Goal: Task Accomplishment & Management: Complete application form

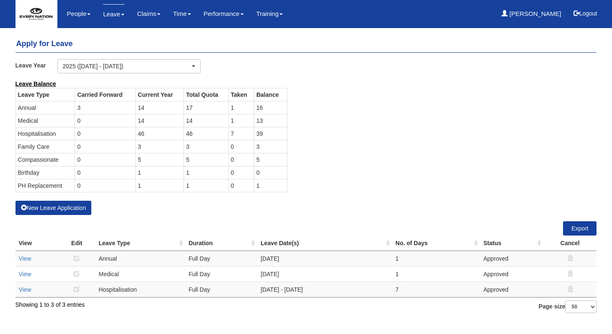
select select "50"
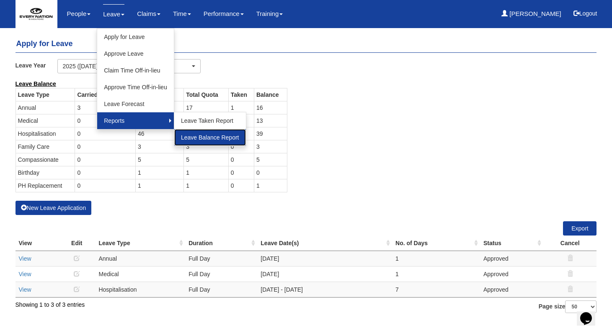
click at [198, 141] on link "Leave Balance Report" at bounding box center [210, 137] width 72 height 17
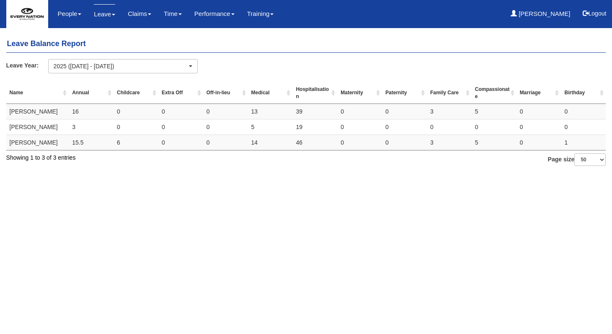
select select "50"
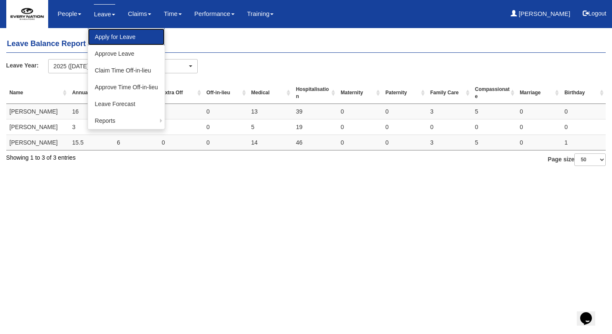
click at [114, 39] on link "Apply for Leave" at bounding box center [126, 36] width 77 height 17
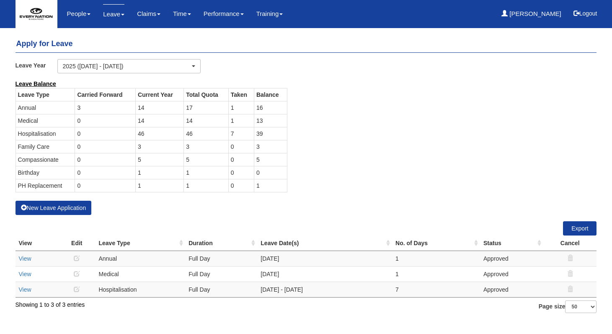
select select "50"
click at [69, 210] on button "New Leave Application" at bounding box center [53, 208] width 76 height 14
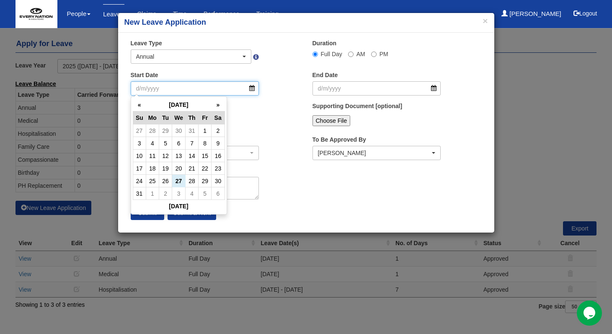
click at [251, 88] on input "Start Date" at bounding box center [195, 88] width 129 height 14
click at [179, 195] on td "3" at bounding box center [178, 193] width 13 height 13
type input "3/9/2025"
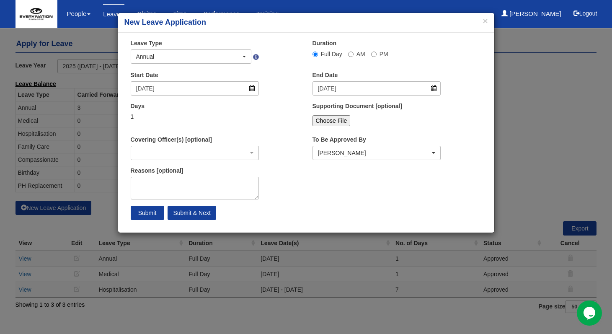
select select
click at [185, 192] on textarea "Reasons [optional]" at bounding box center [195, 188] width 129 height 23
type textarea "Triszha's birthday"
click at [186, 214] on input "Submit & Next" at bounding box center [191, 213] width 48 height 14
select select
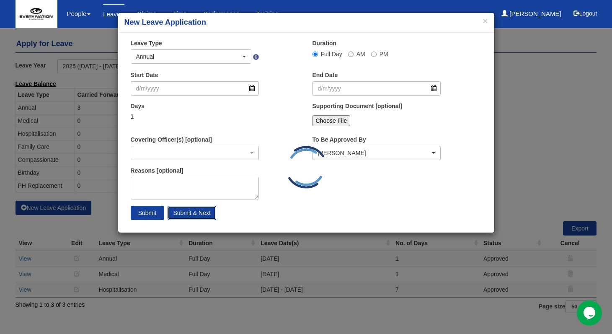
select select "50"
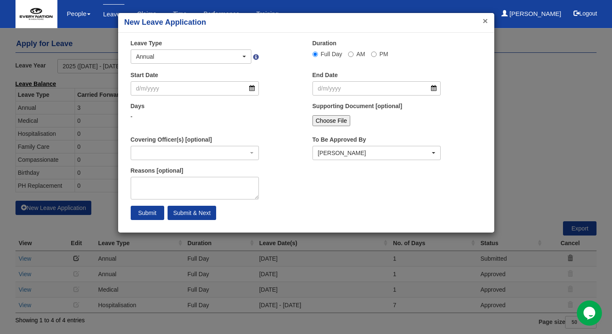
click at [484, 22] on button "×" at bounding box center [484, 20] width 5 height 9
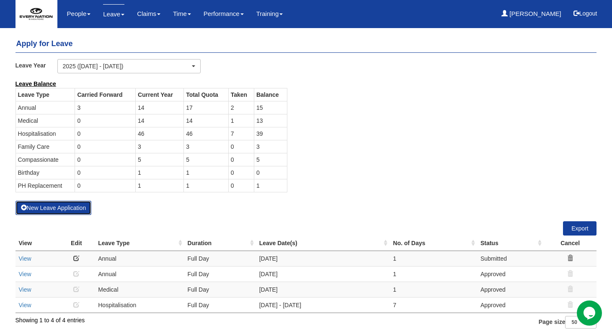
scroll to position [2, 0]
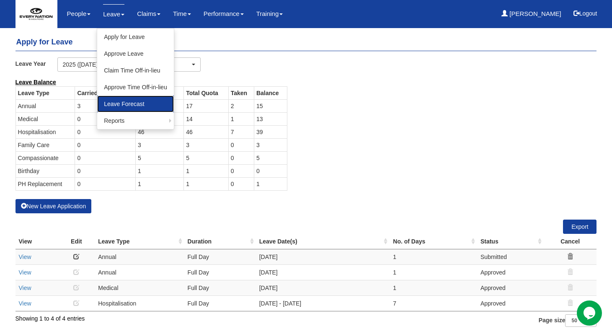
click at [123, 109] on link "Leave Forecast" at bounding box center [135, 103] width 77 height 17
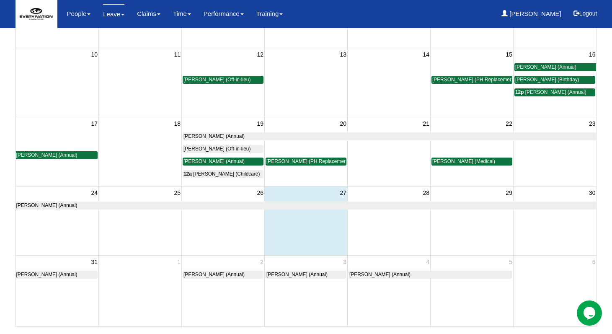
scroll to position [188, 0]
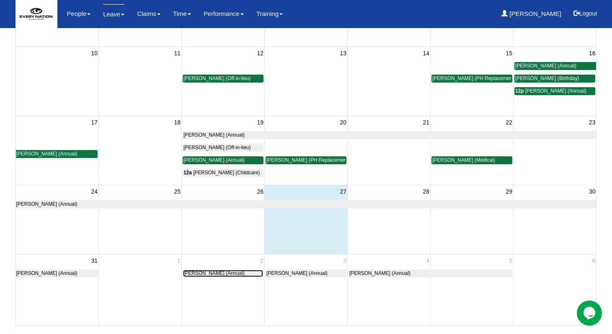
click at [245, 276] on span "Mary Ann Fernandez (Annual)" at bounding box center [213, 273] width 61 height 6
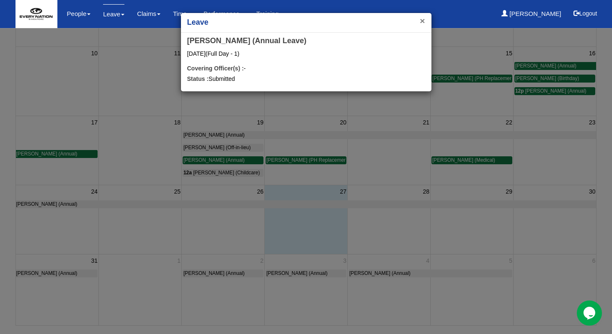
click at [420, 23] on button "×" at bounding box center [422, 20] width 5 height 9
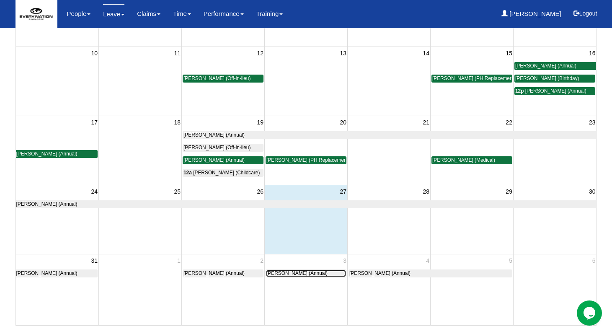
click at [291, 275] on span "Hazel Quinones (Annual)" at bounding box center [296, 273] width 61 height 6
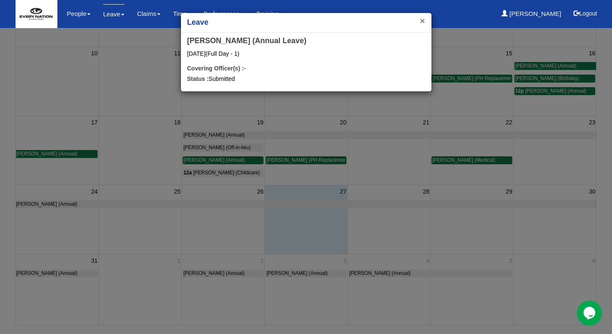
click at [420, 20] on button "×" at bounding box center [422, 20] width 5 height 9
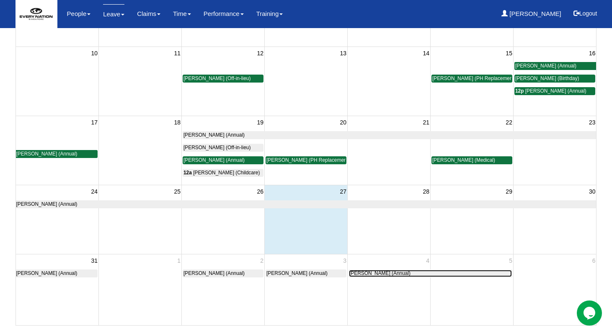
click at [362, 273] on span "Emman Castillo II (Annual)" at bounding box center [379, 273] width 61 height 6
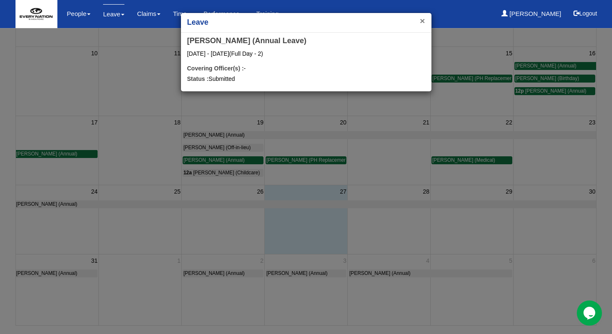
click at [420, 18] on button "×" at bounding box center [422, 20] width 5 height 9
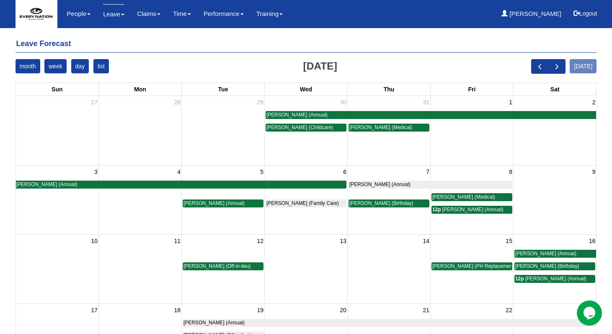
scroll to position [5, 0]
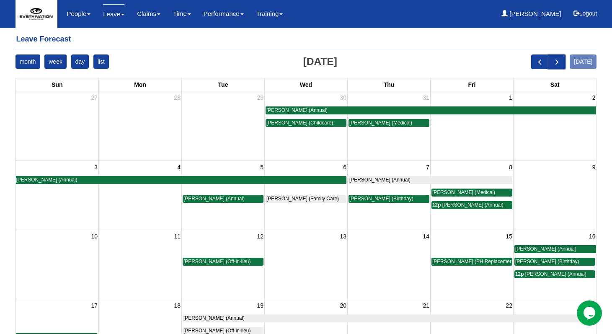
click at [559, 61] on span "next" at bounding box center [556, 61] width 9 height 9
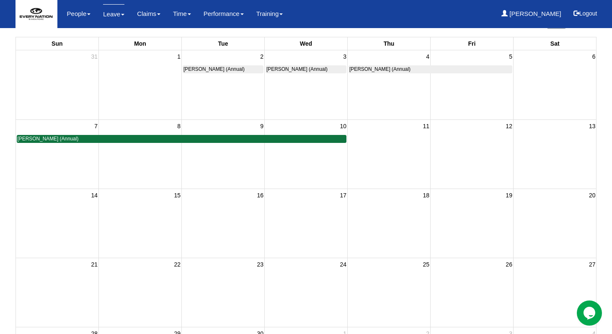
scroll to position [0, 0]
